Goal: Find specific page/section: Find specific page/section

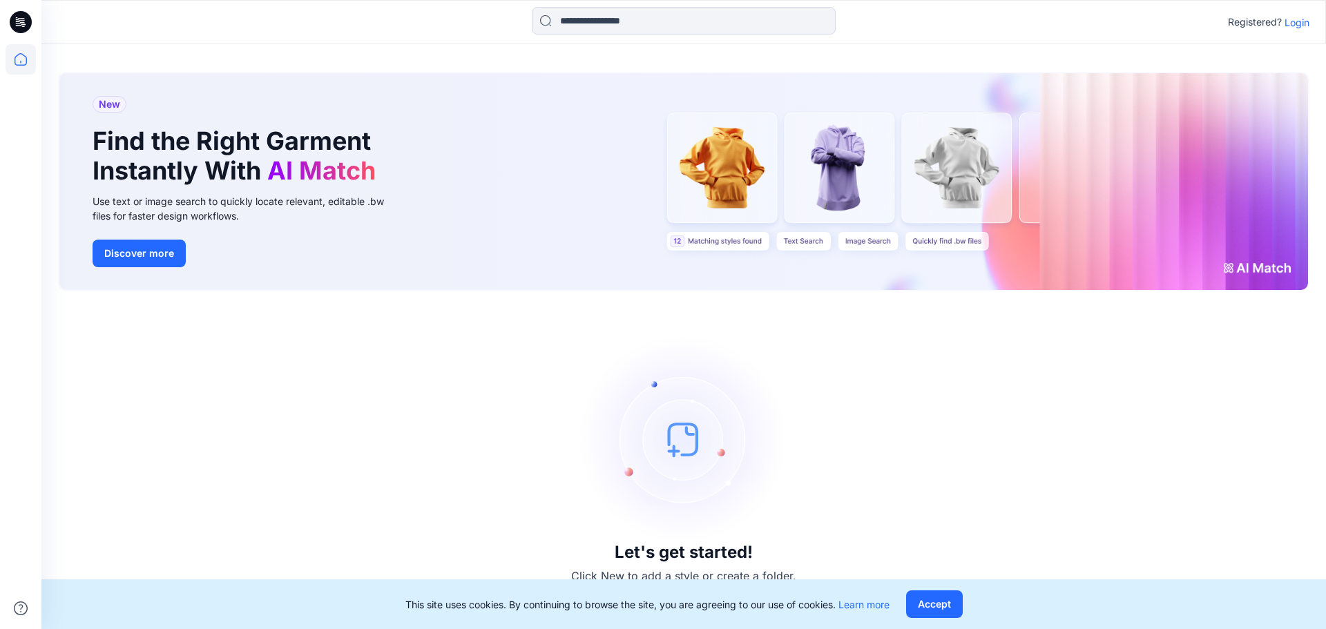
click at [1289, 19] on p "Login" at bounding box center [1297, 22] width 25 height 15
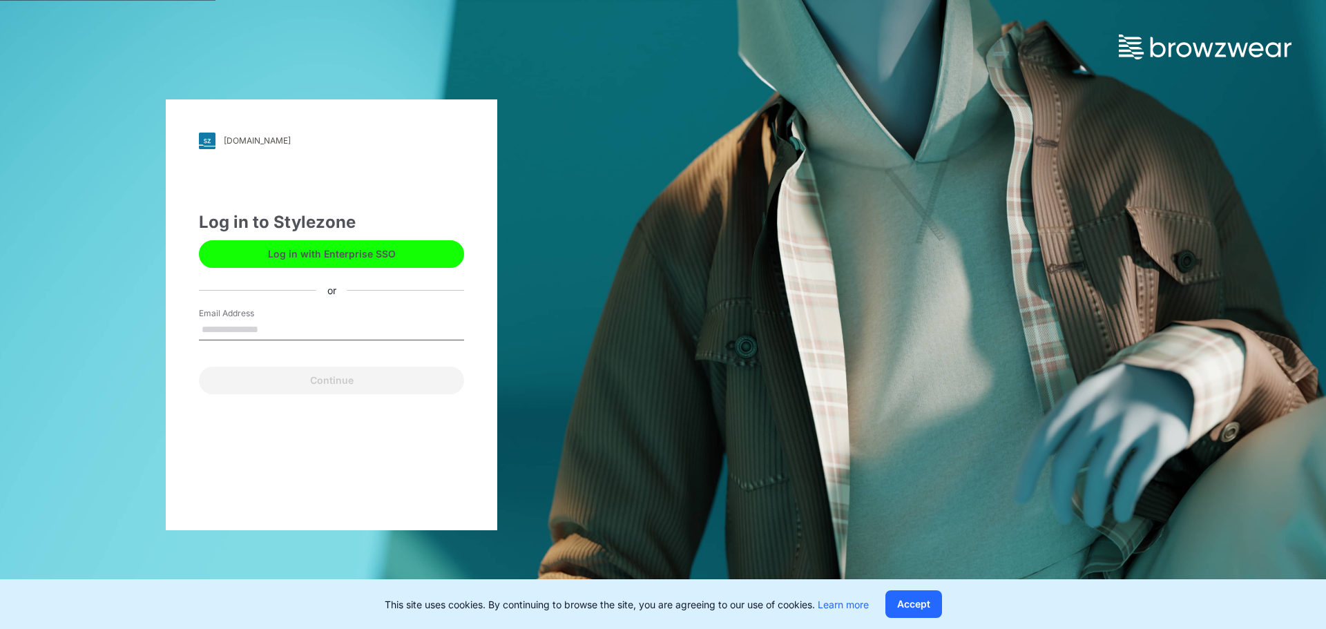
click at [348, 332] on input "Email Address" at bounding box center [331, 330] width 265 height 21
type input "**********"
click at [199, 367] on button "Continue" at bounding box center [331, 381] width 265 height 28
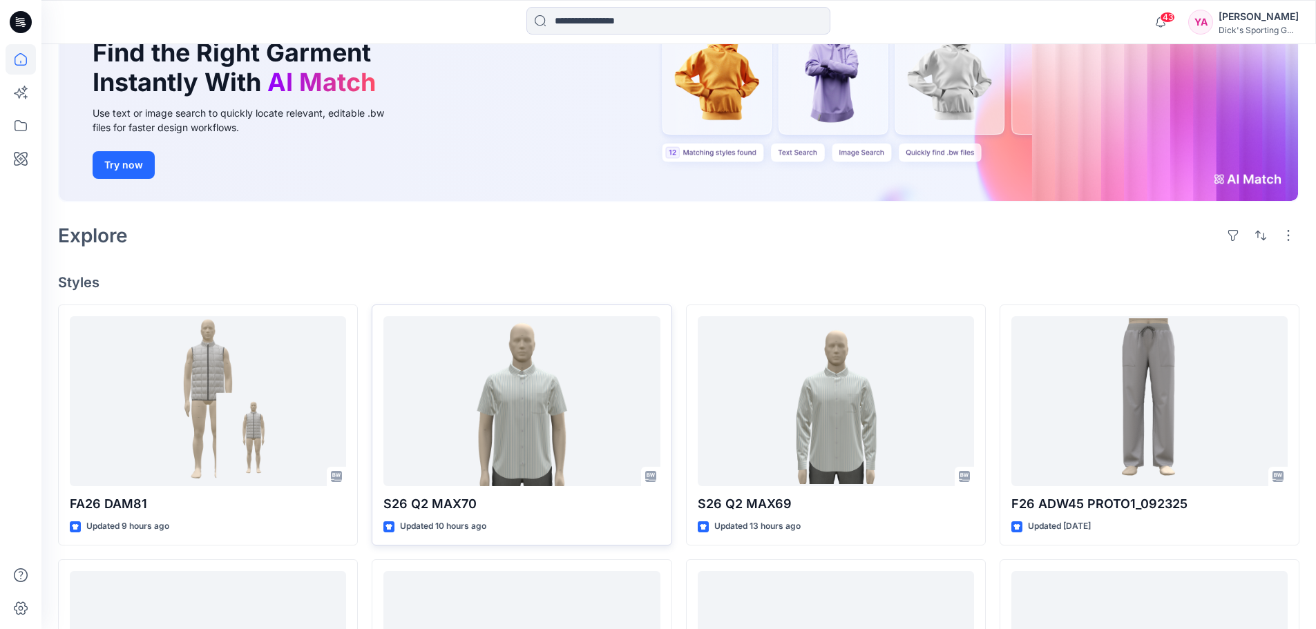
scroll to position [138, 0]
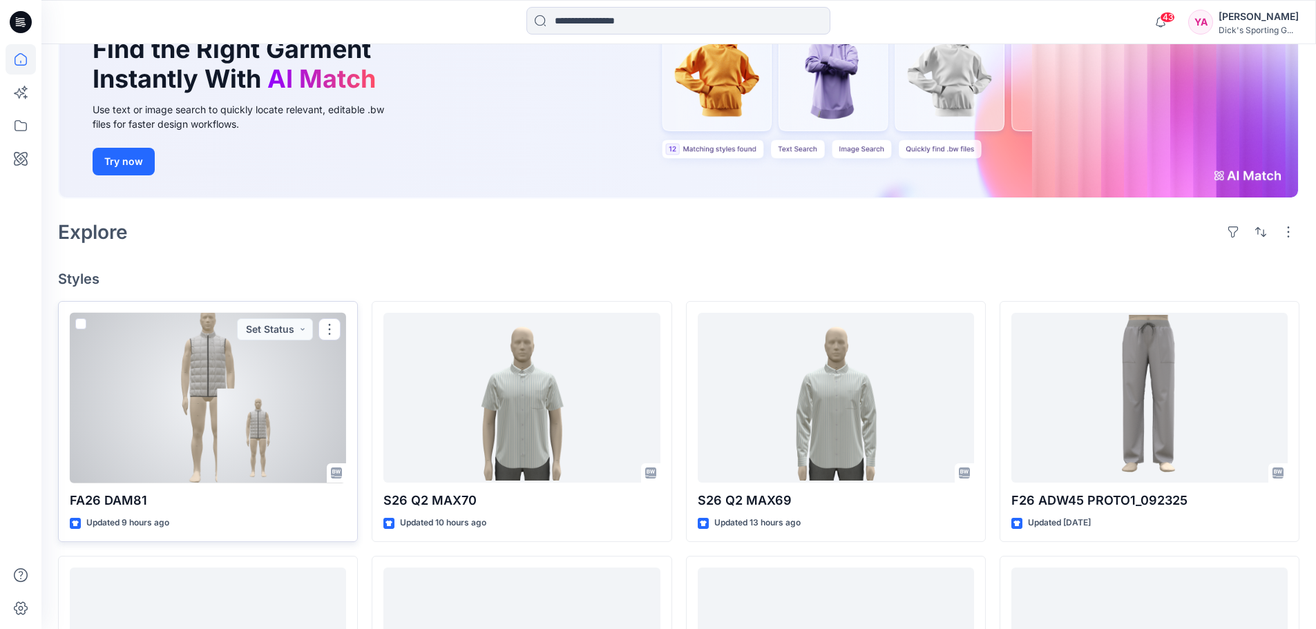
click at [219, 396] on div at bounding box center [208, 398] width 276 height 171
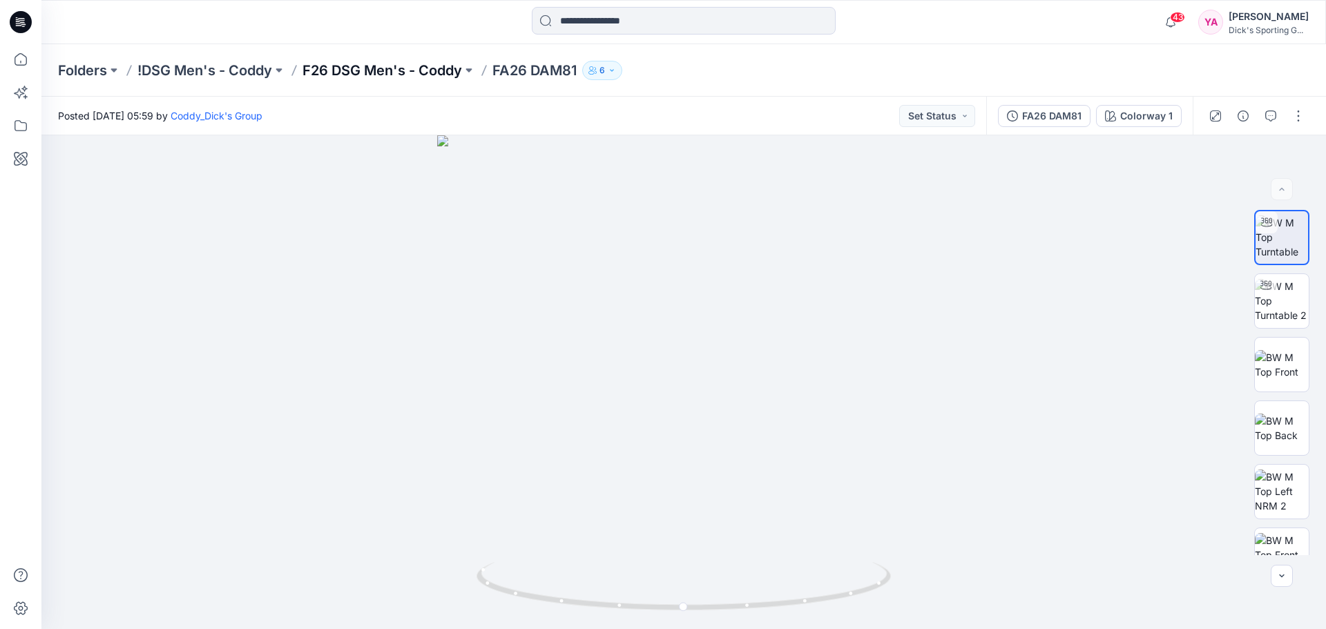
click at [414, 69] on p "F26 DSG Men's - Coddy" at bounding box center [383, 70] width 160 height 19
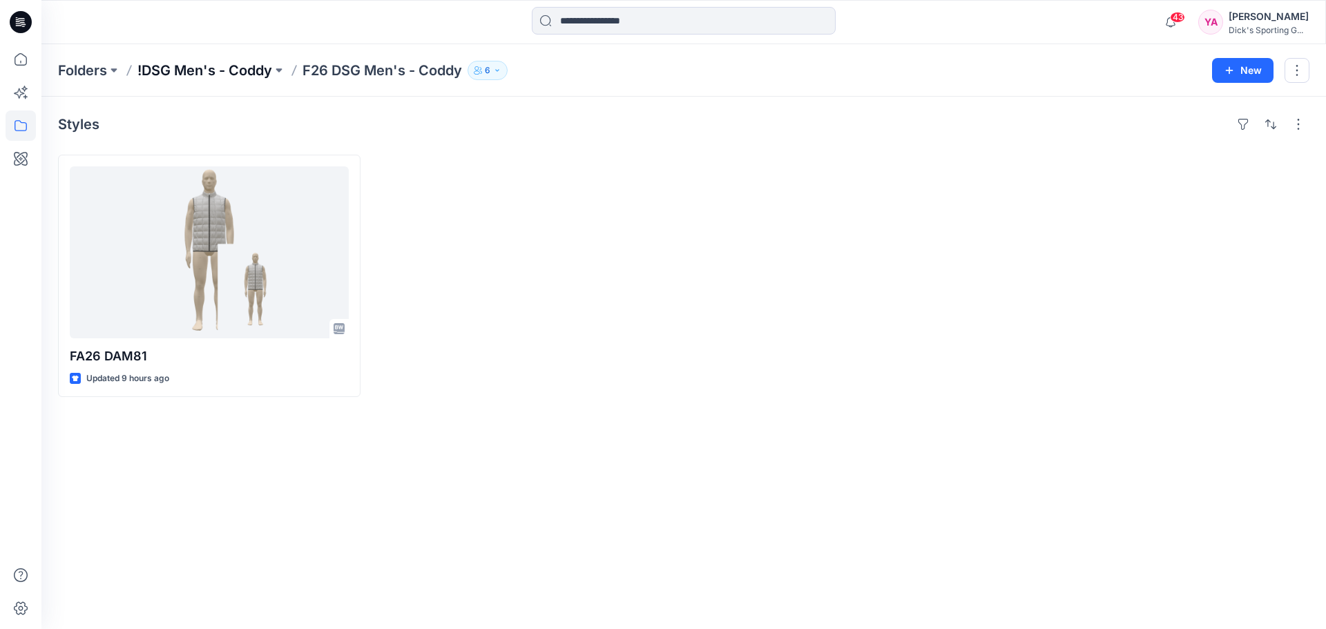
click at [213, 66] on p "!DSG Men's - Coddy" at bounding box center [204, 70] width 135 height 19
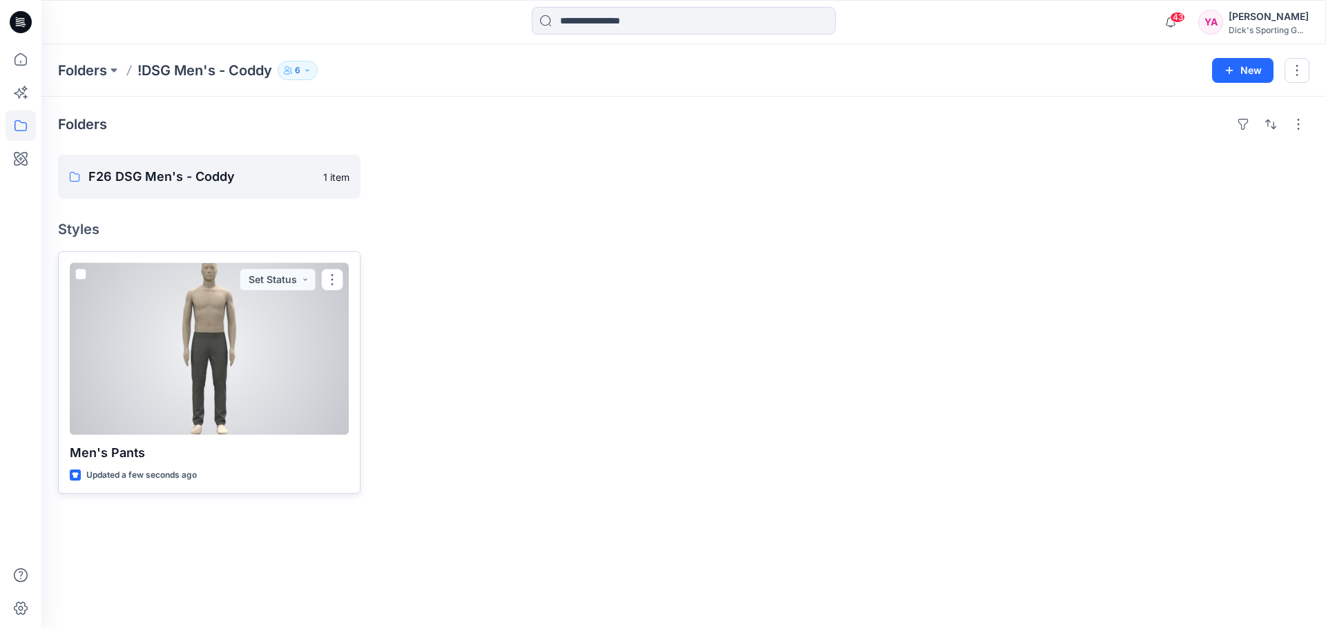
click at [247, 328] on div at bounding box center [209, 349] width 279 height 172
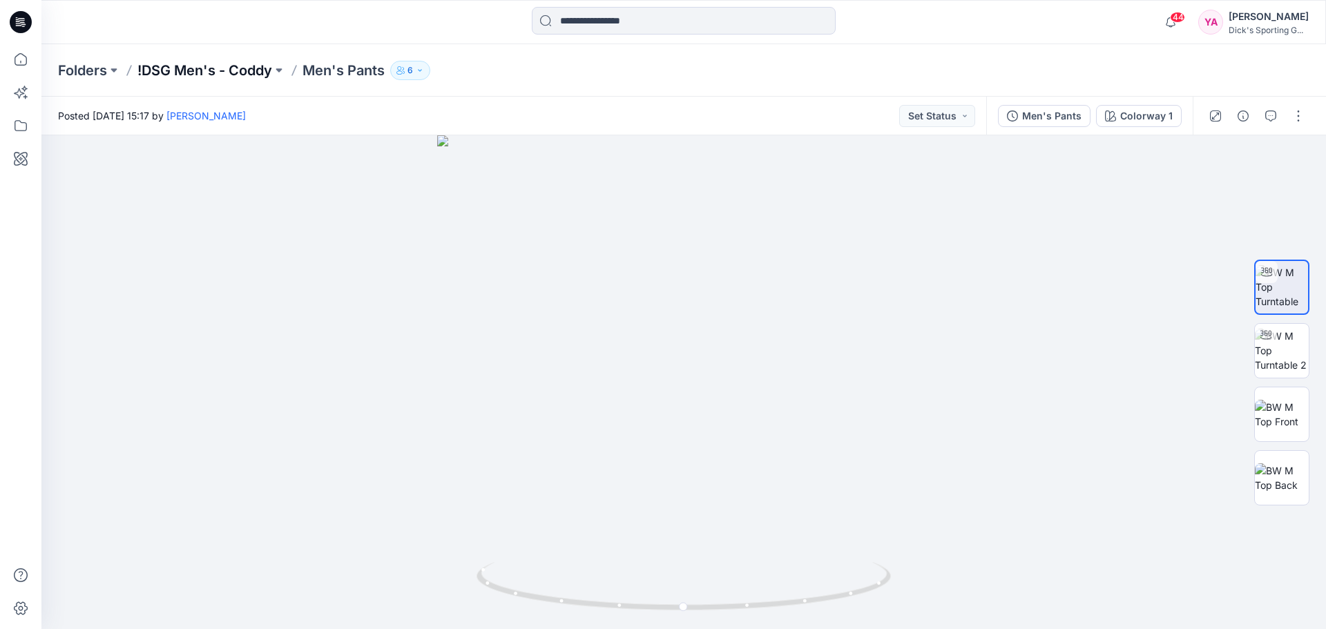
click at [269, 73] on p "!DSG Men's - Coddy" at bounding box center [204, 70] width 135 height 19
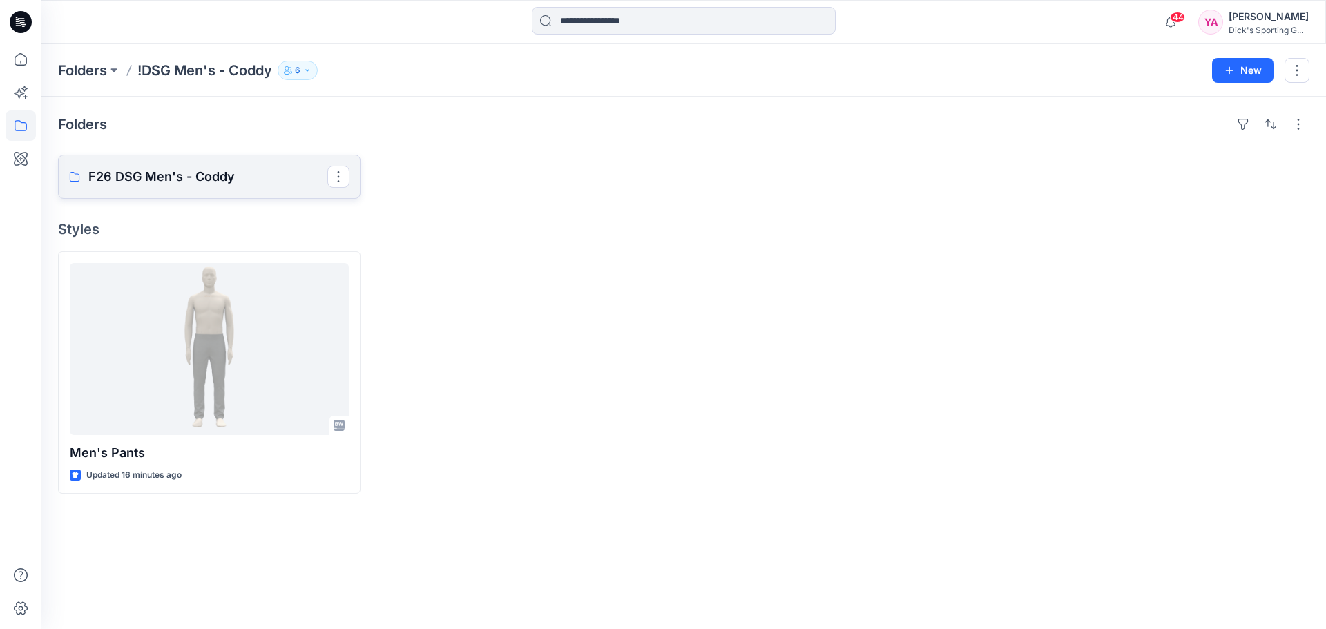
click at [230, 166] on link "F26 DSG Men's - Coddy" at bounding box center [209, 177] width 303 height 44
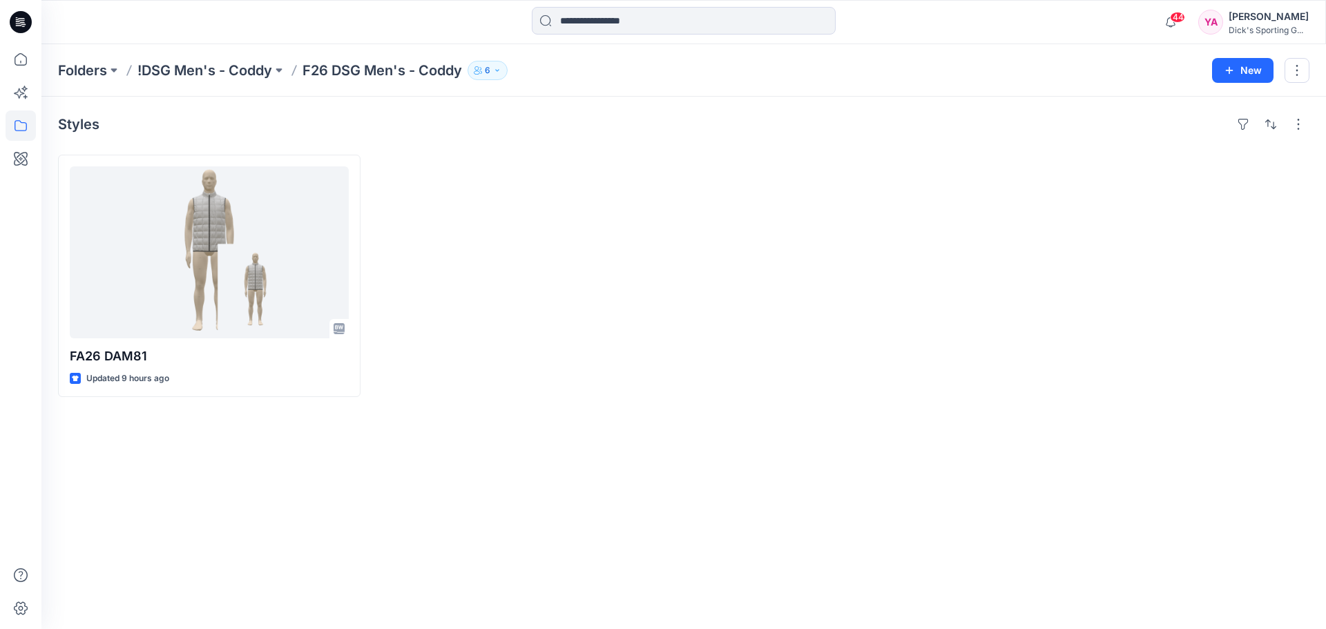
click at [252, 61] on p "!DSG Men's - Coddy" at bounding box center [204, 70] width 135 height 19
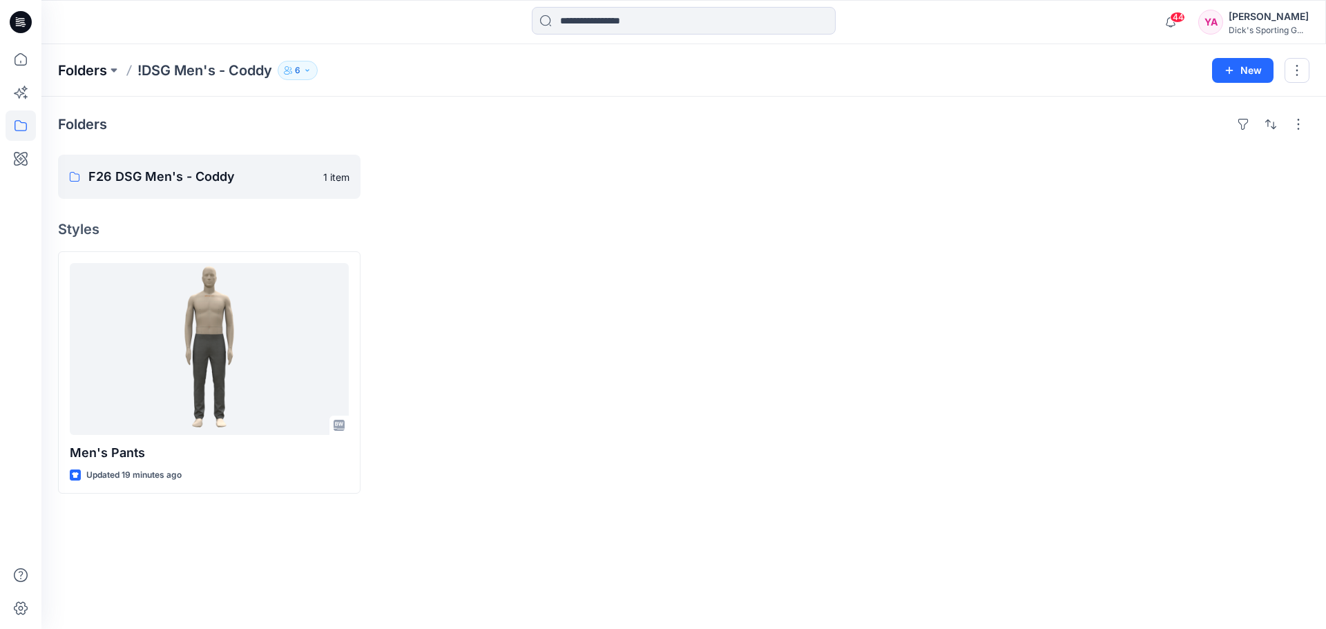
click at [87, 72] on p "Folders" at bounding box center [82, 70] width 49 height 19
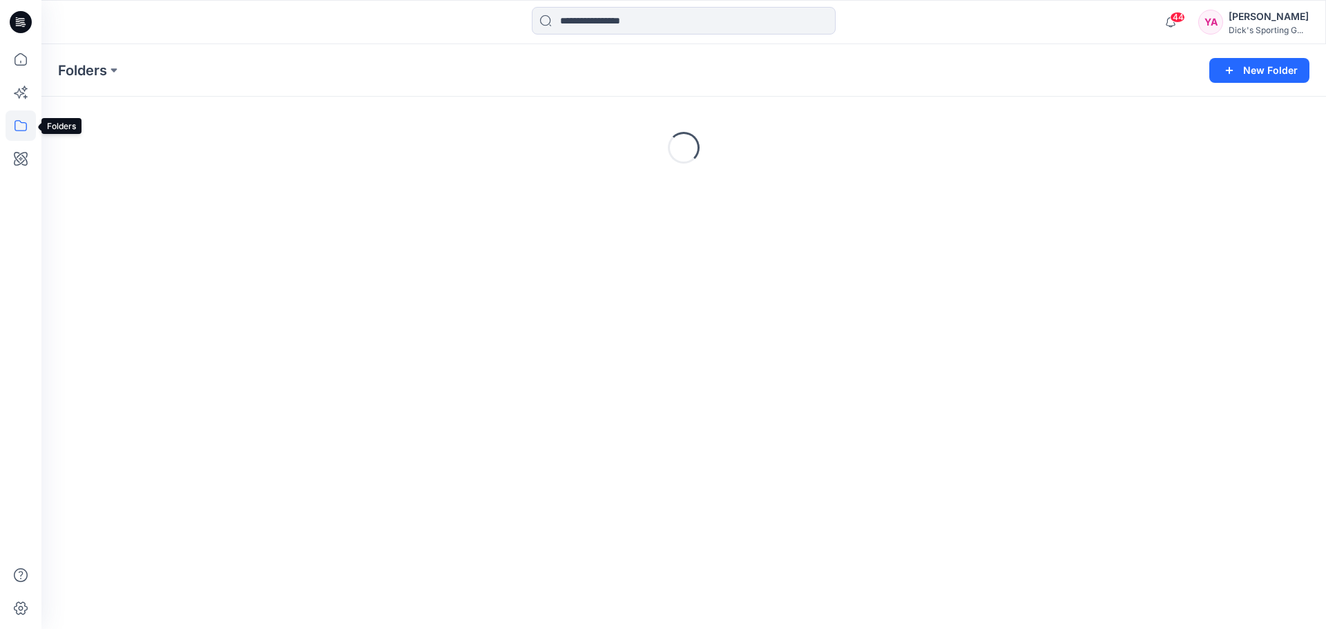
click at [23, 122] on icon at bounding box center [21, 126] width 30 height 30
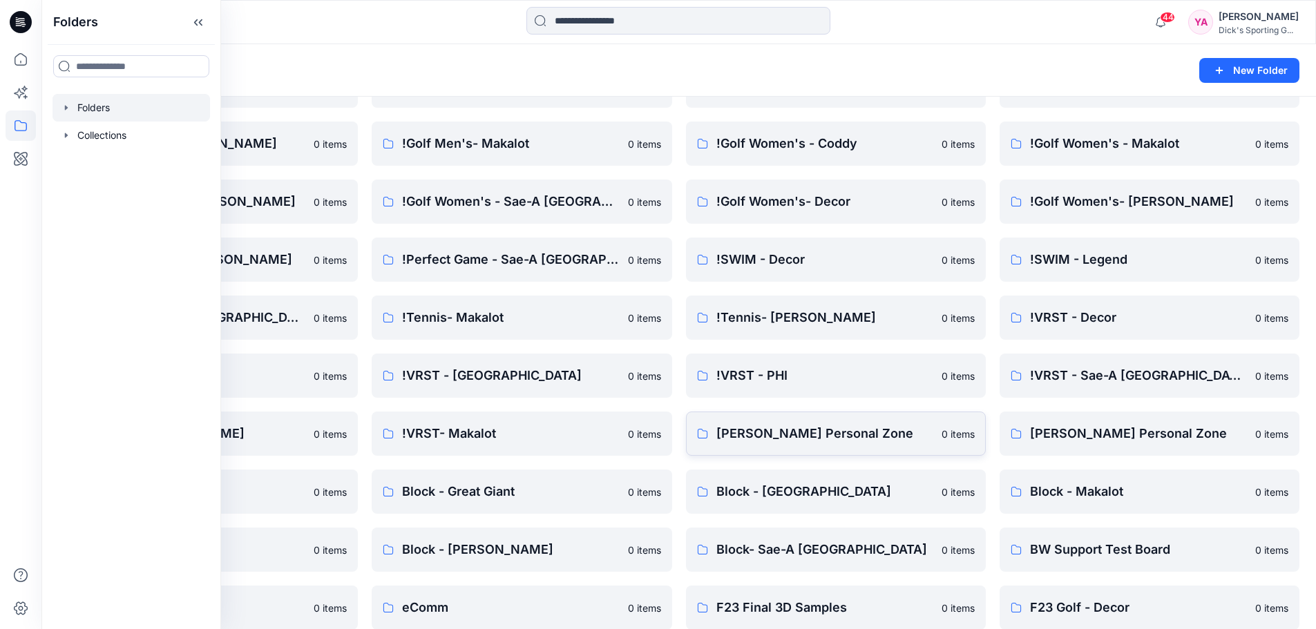
scroll to position [744, 0]
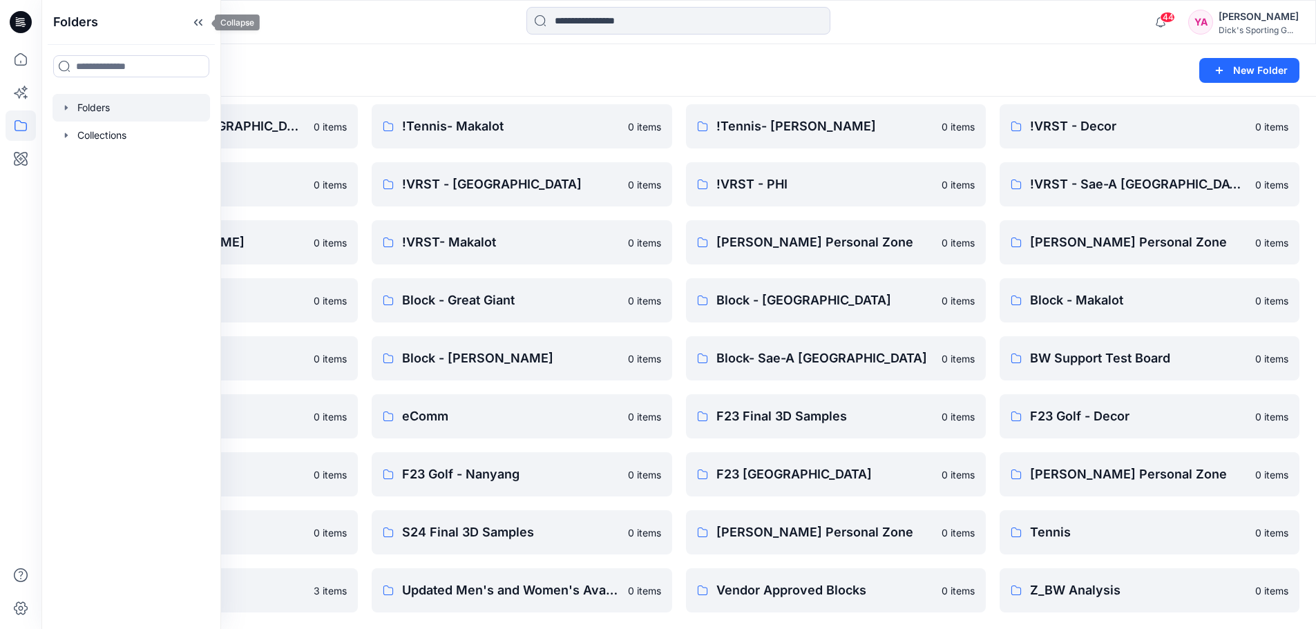
click at [206, 19] on icon at bounding box center [198, 22] width 22 height 23
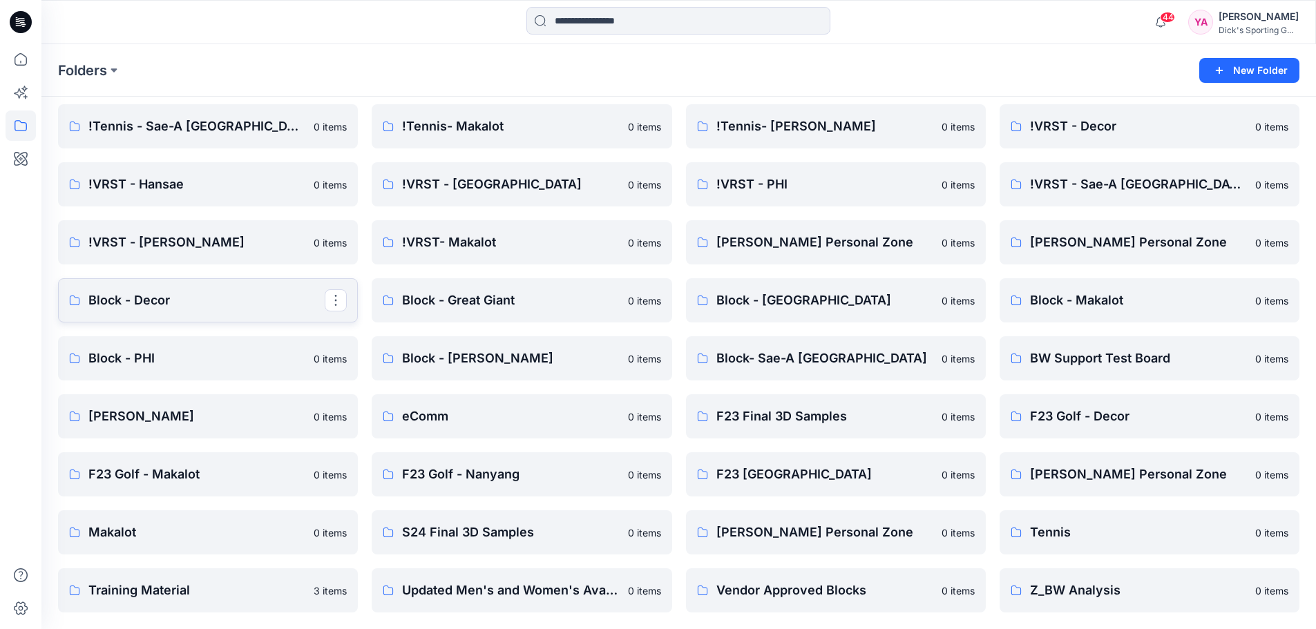
click at [263, 314] on link "Block - Decor" at bounding box center [208, 300] width 300 height 44
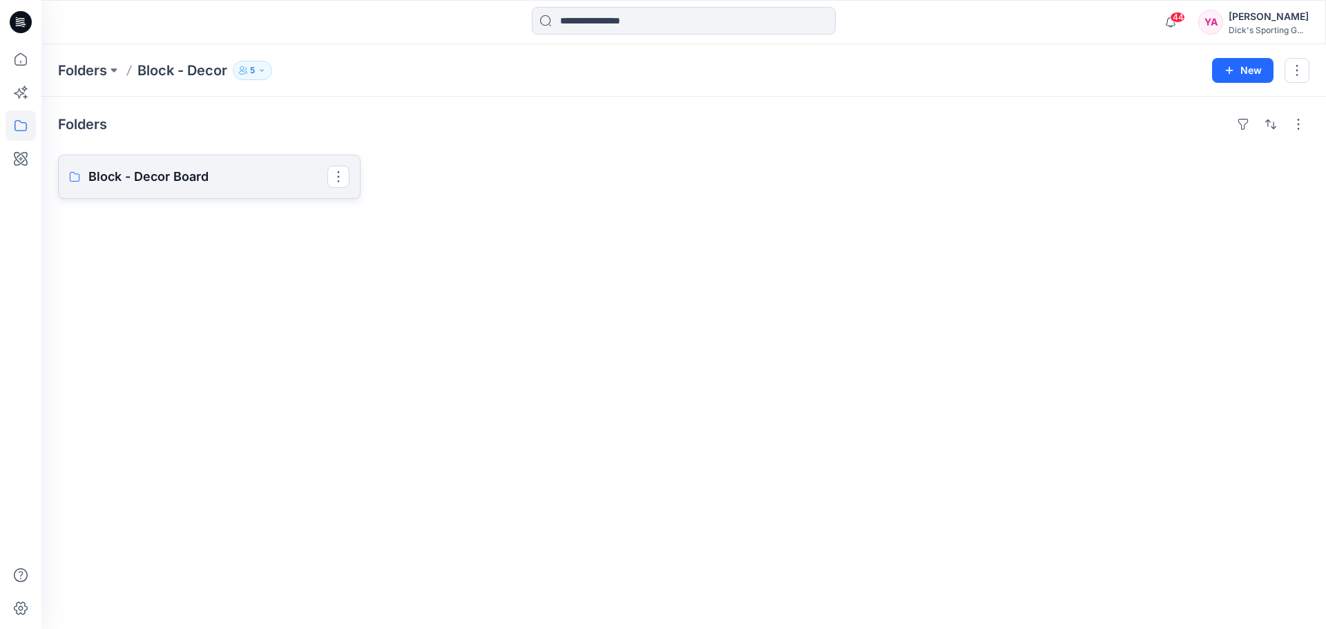
click at [182, 166] on link "Block - Decor Board" at bounding box center [209, 177] width 303 height 44
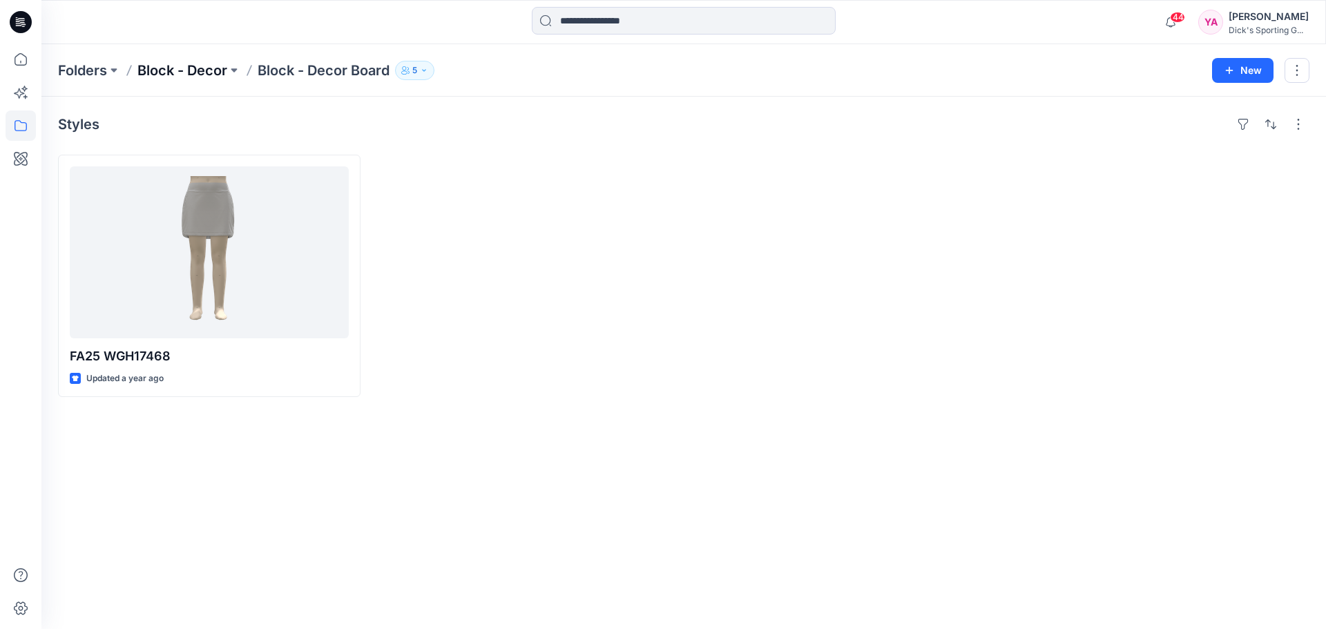
click at [209, 67] on p "Block - Decor" at bounding box center [182, 70] width 90 height 19
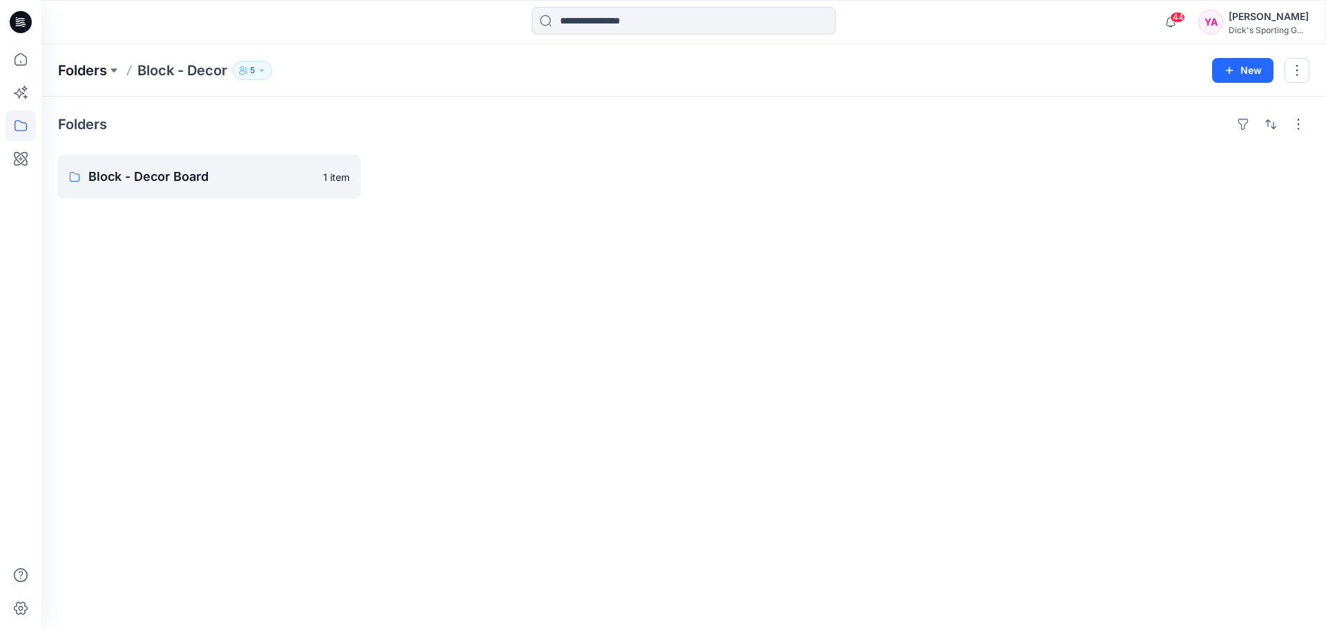
click at [102, 68] on p "Folders" at bounding box center [82, 70] width 49 height 19
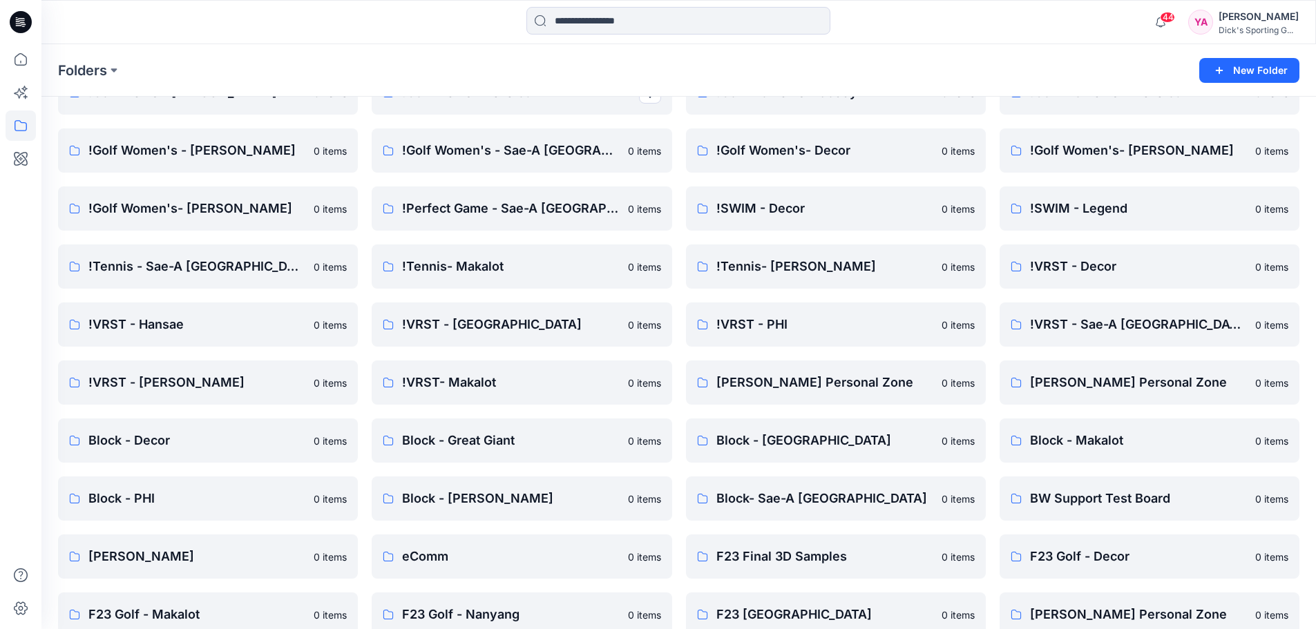
scroll to position [622, 0]
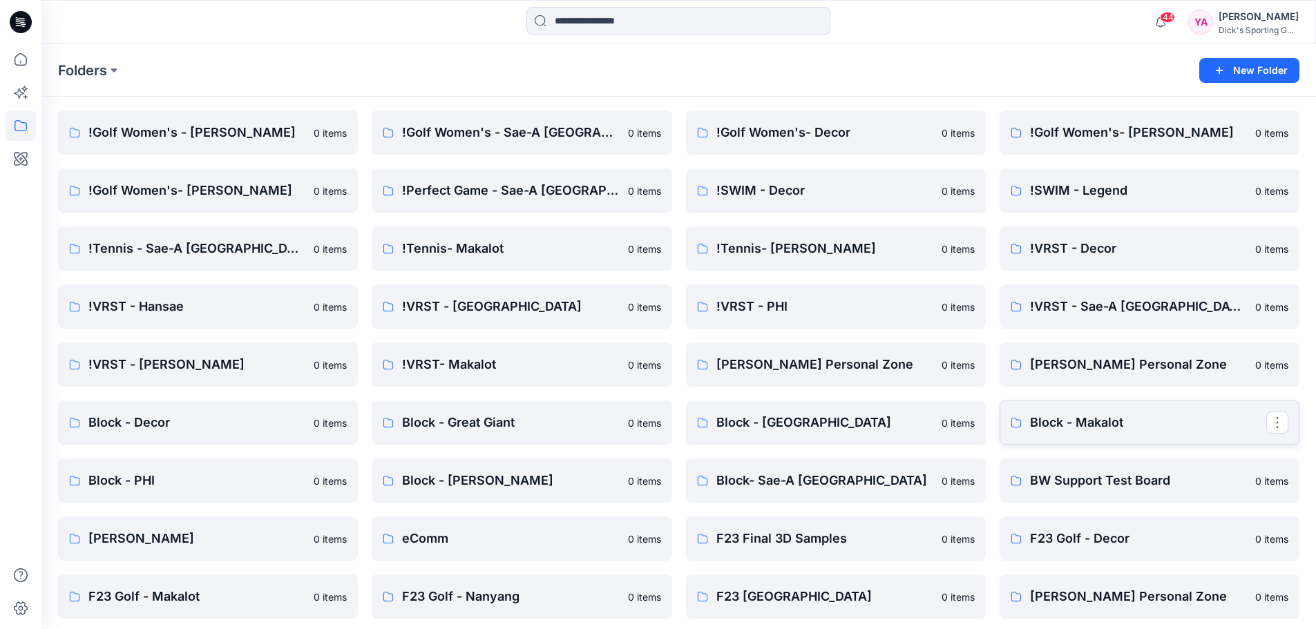
click at [1076, 418] on p "Block - Makalot" at bounding box center [1148, 422] width 236 height 19
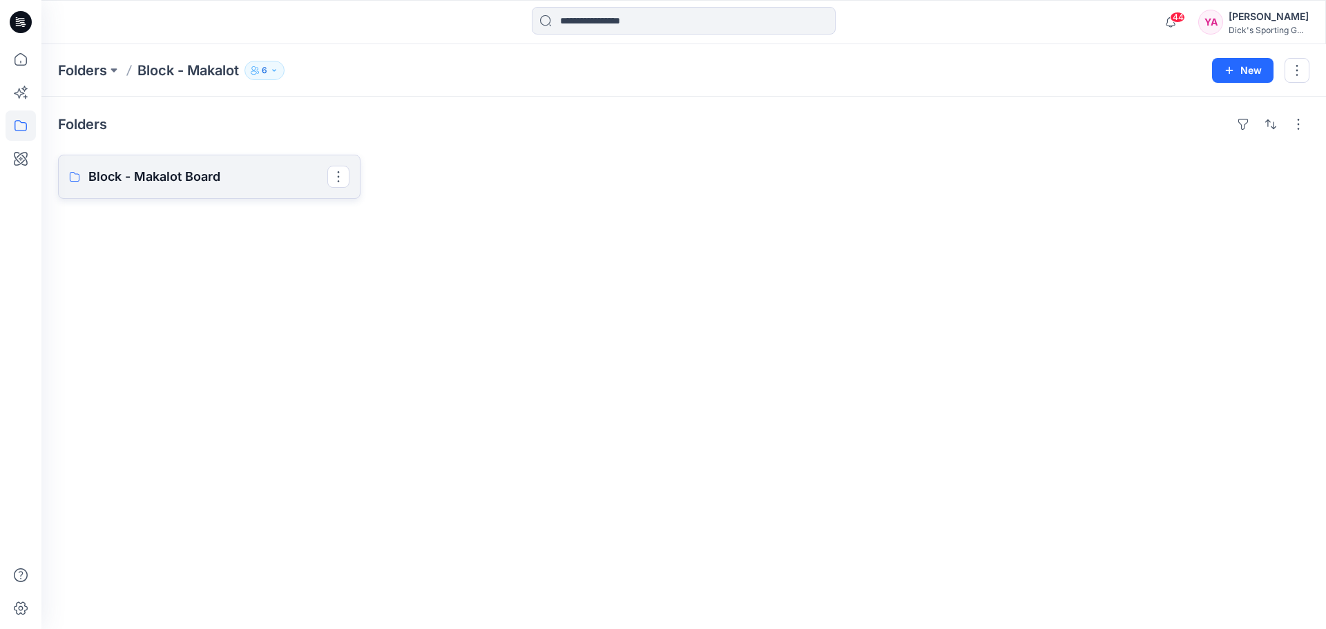
click at [191, 176] on p "Block - Makalot Board" at bounding box center [207, 176] width 239 height 19
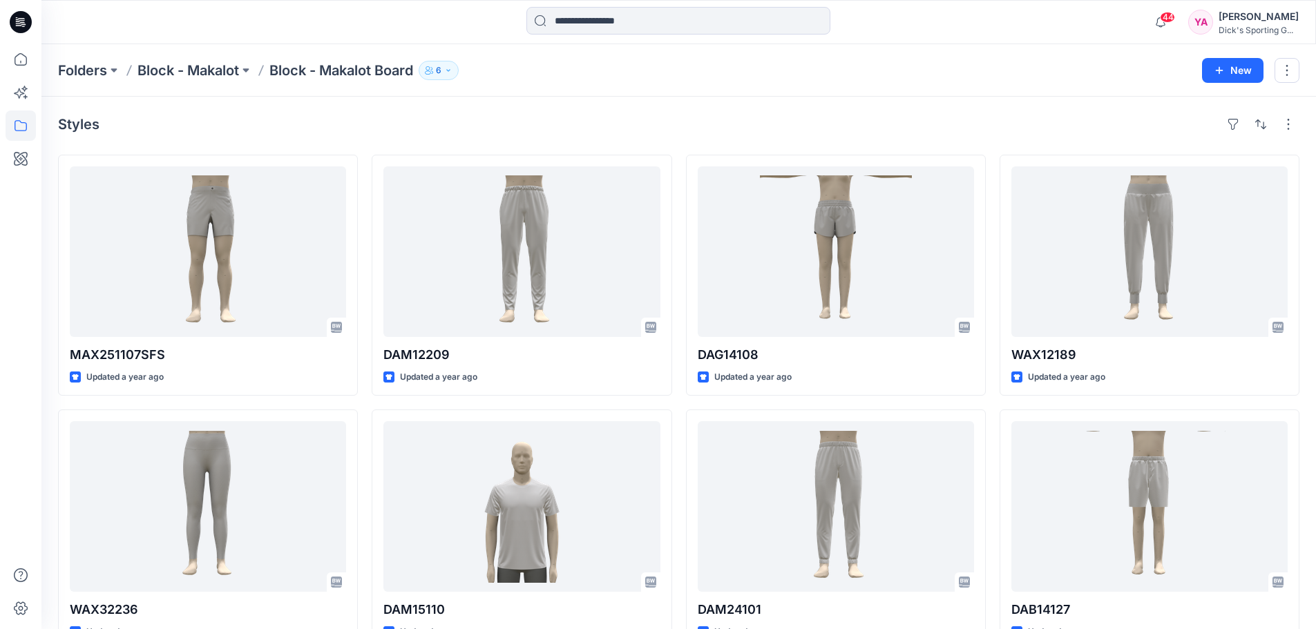
click at [26, 127] on icon at bounding box center [21, 125] width 12 height 11
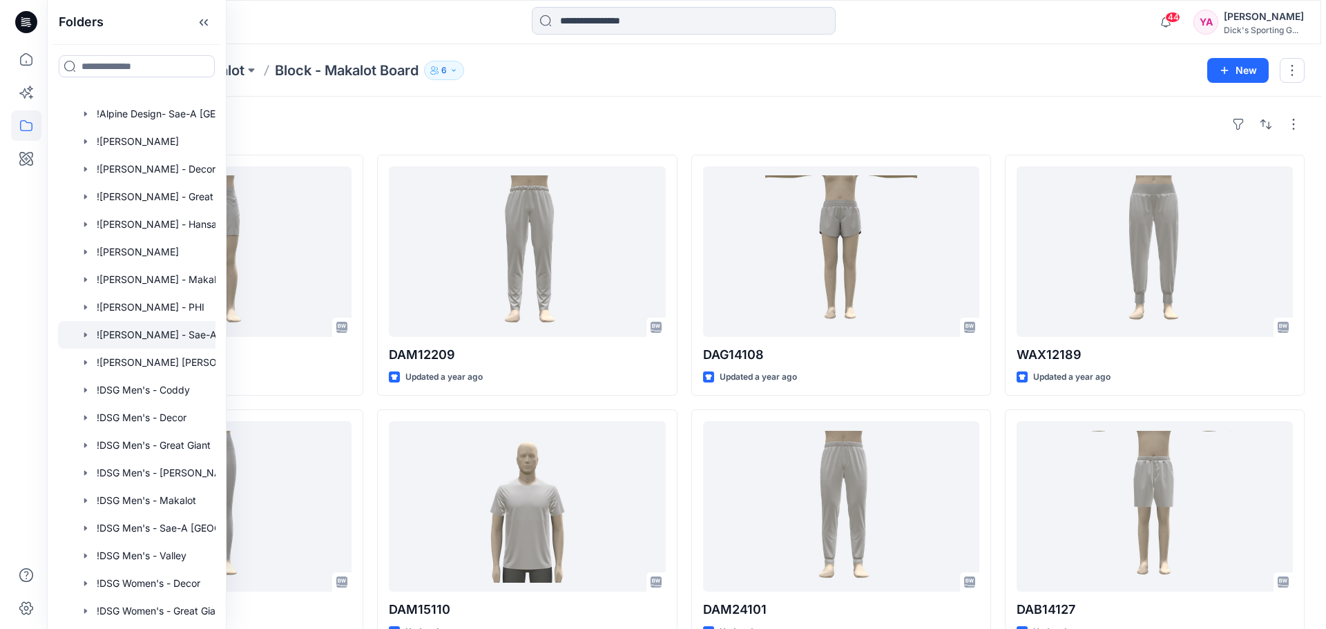
scroll to position [138, 0]
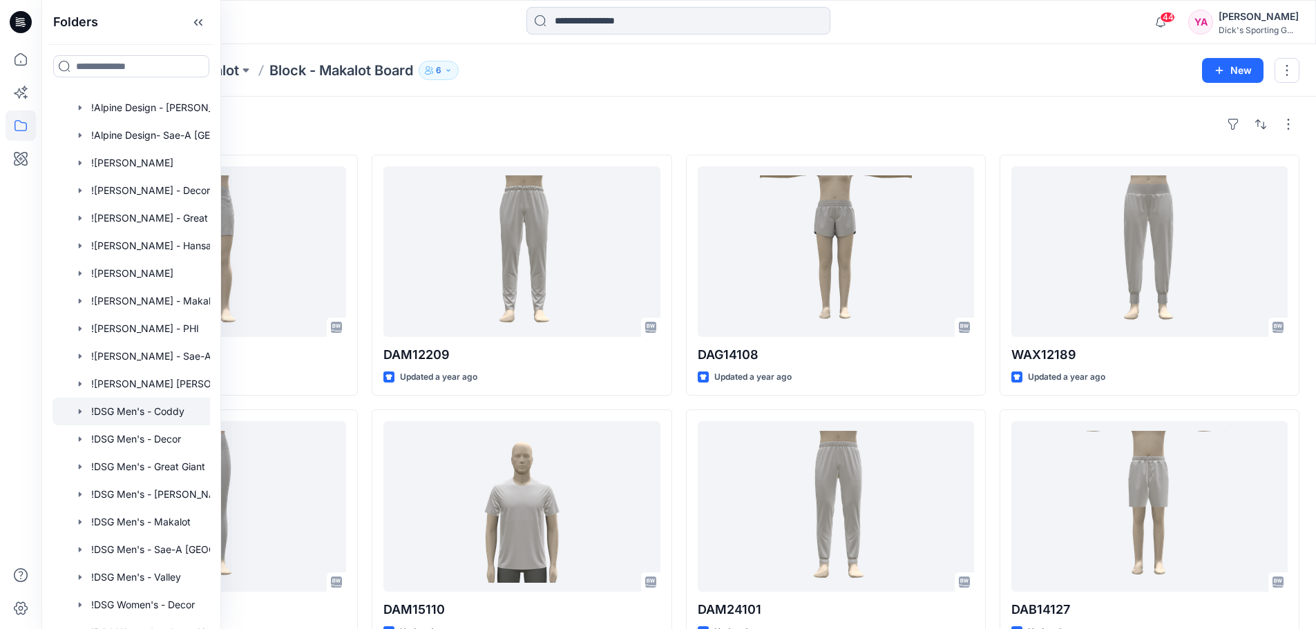
click at [129, 406] on div at bounding box center [148, 412] width 193 height 28
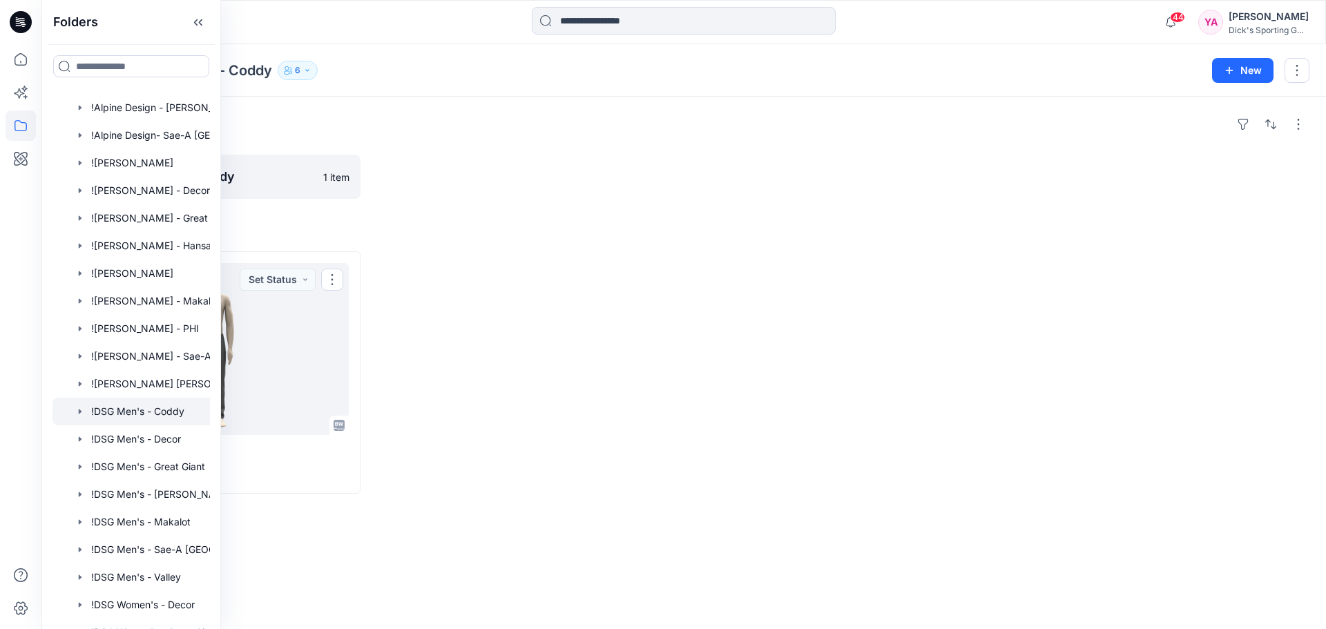
click at [390, 232] on h4 "Styles" at bounding box center [684, 229] width 1252 height 17
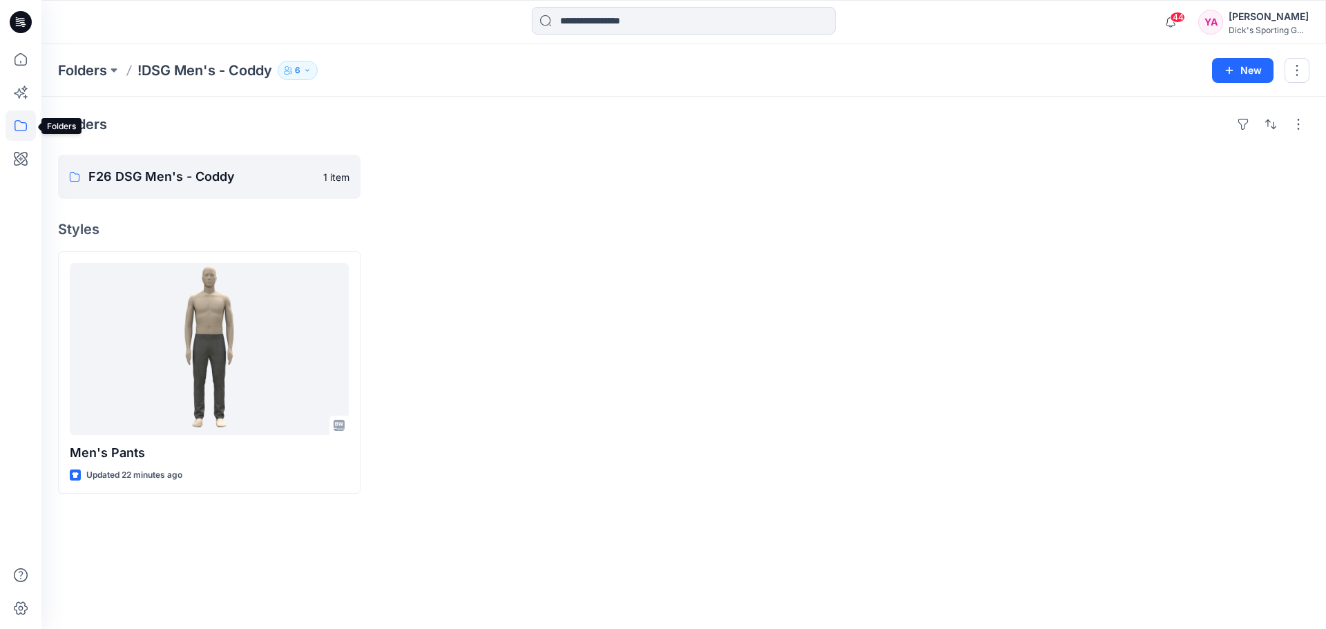
click at [16, 126] on icon at bounding box center [21, 126] width 30 height 30
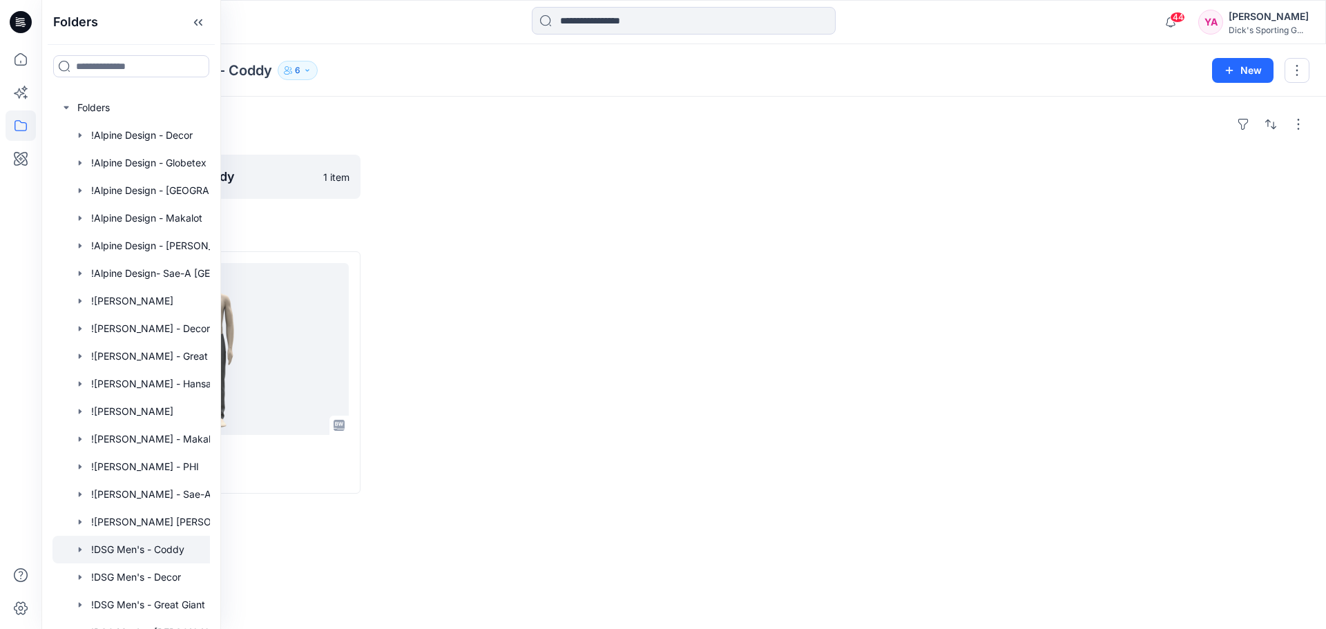
click at [419, 200] on div "Folders F26 DSG Men's - Coddy 1 item Styles Men's Pants Updated 22 minutes ago" at bounding box center [683, 363] width 1285 height 533
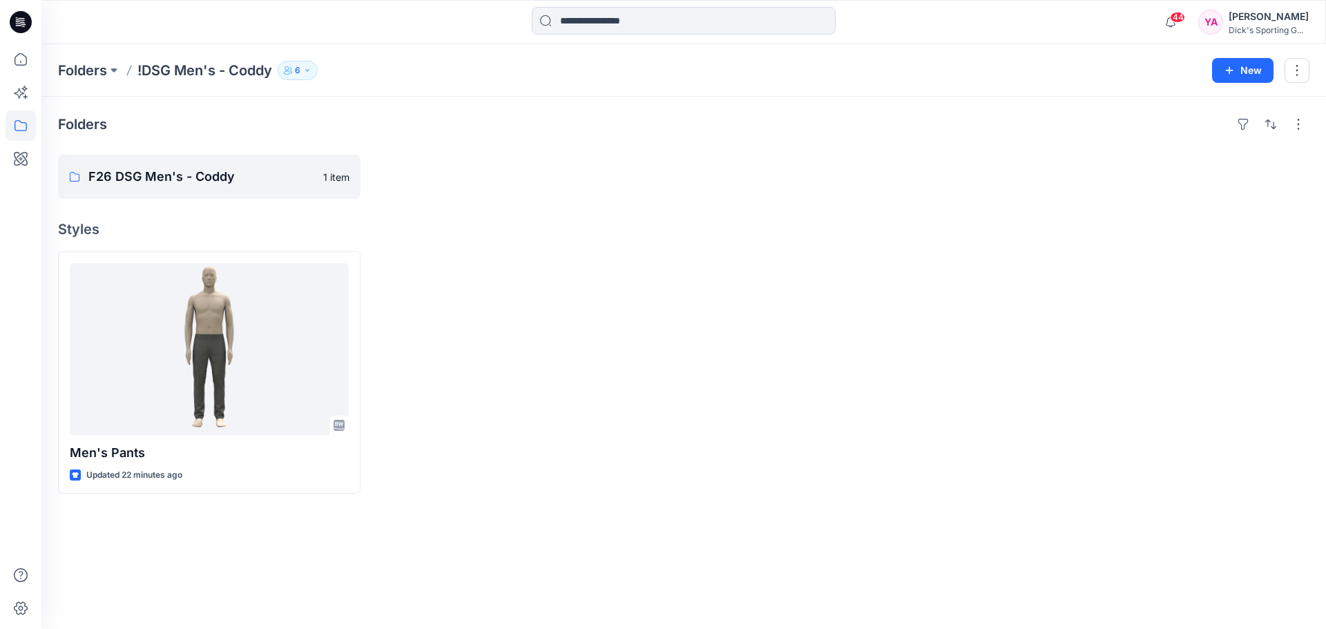
click at [376, 247] on div "Folders F26 DSG Men's - Coddy 1 item Styles Men's Pants Updated 22 minutes ago" at bounding box center [683, 363] width 1285 height 533
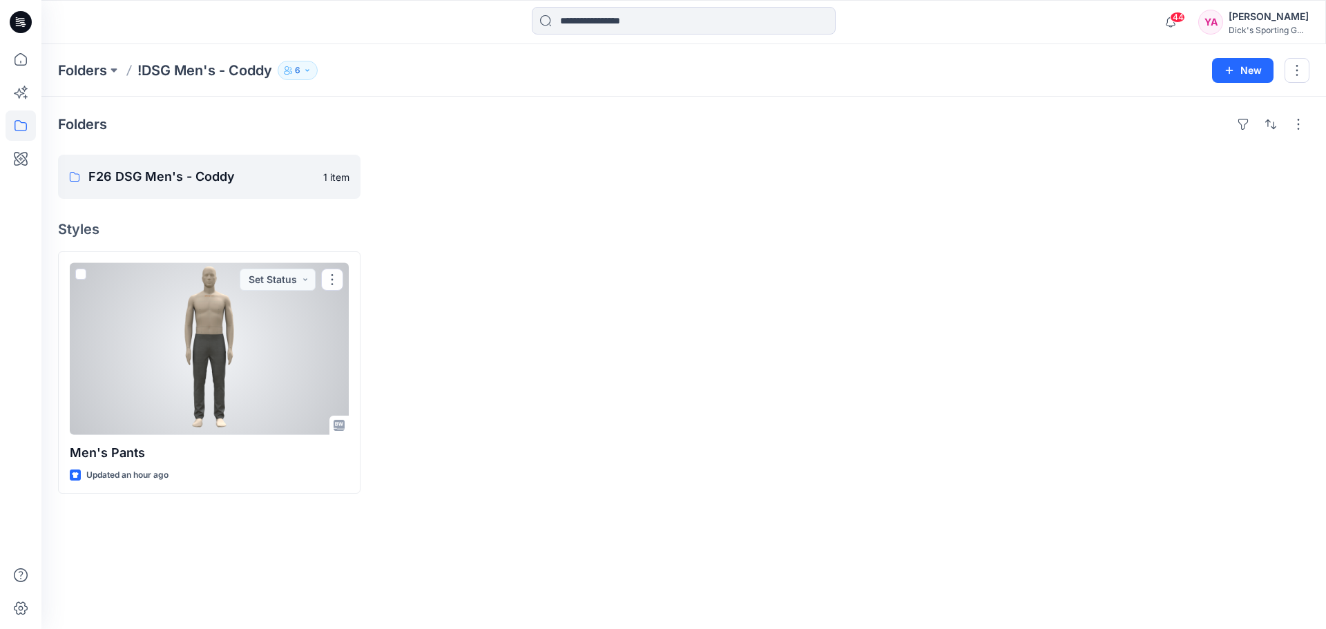
drag, startPoint x: 223, startPoint y: 332, endPoint x: 212, endPoint y: 319, distance: 17.2
click at [223, 332] on div at bounding box center [209, 349] width 279 height 172
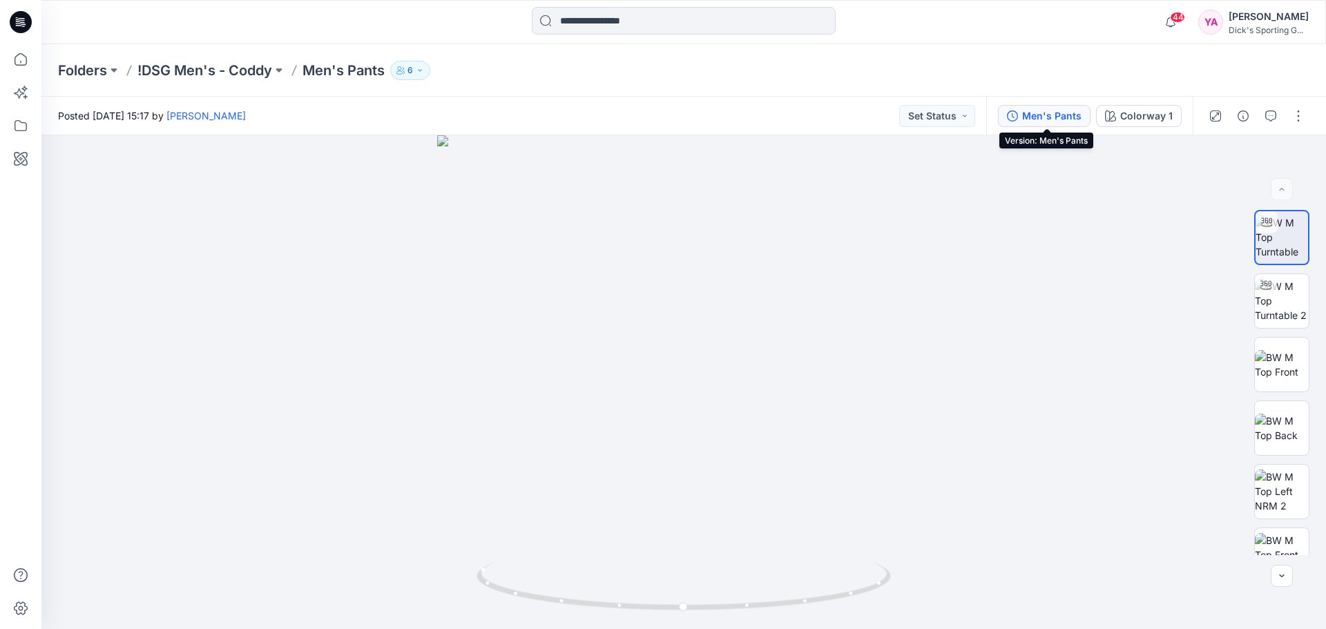
click at [1049, 125] on button "Men's Pants" at bounding box center [1044, 116] width 93 height 22
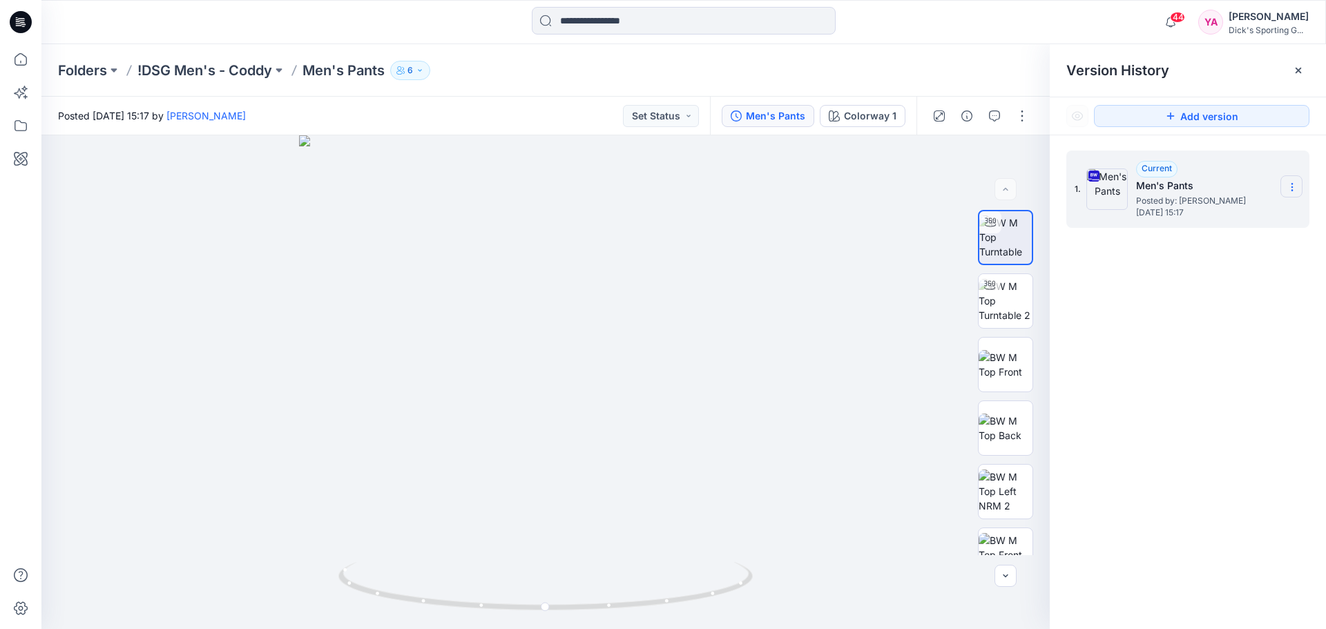
click at [1294, 188] on icon at bounding box center [1292, 187] width 11 height 11
click at [861, 199] on div at bounding box center [545, 382] width 1009 height 494
click at [684, 218] on div at bounding box center [545, 382] width 1009 height 494
